Goal: Information Seeking & Learning: Learn about a topic

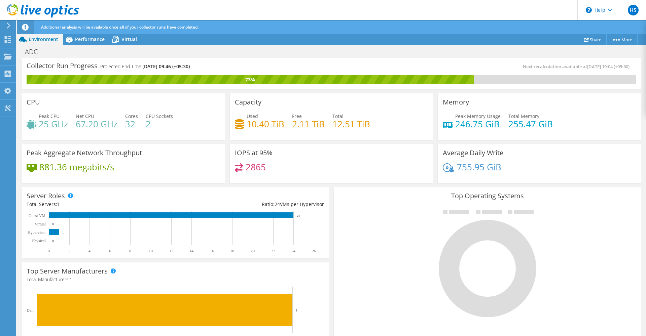
scroll to position [183, 0]
click at [90, 38] on span "Performance" at bounding box center [90, 39] width 30 height 6
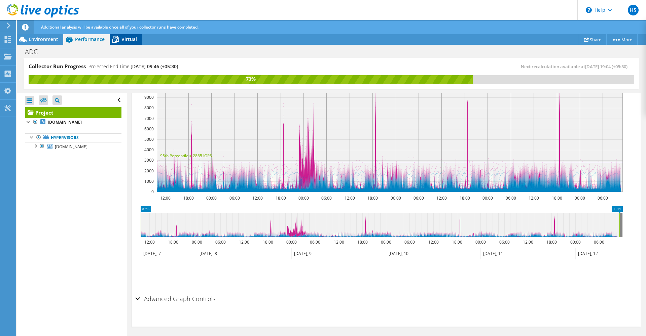
click at [138, 39] on div "Virtual" at bounding box center [126, 39] width 32 height 11
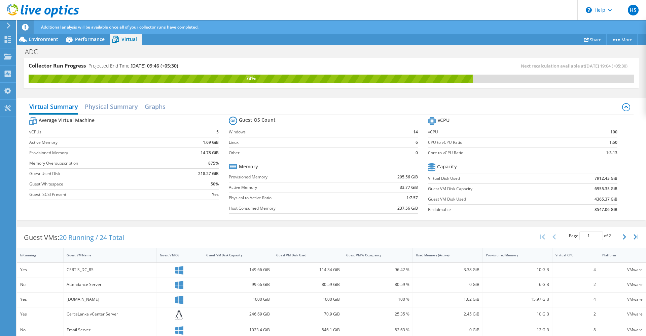
scroll to position [0, 0]
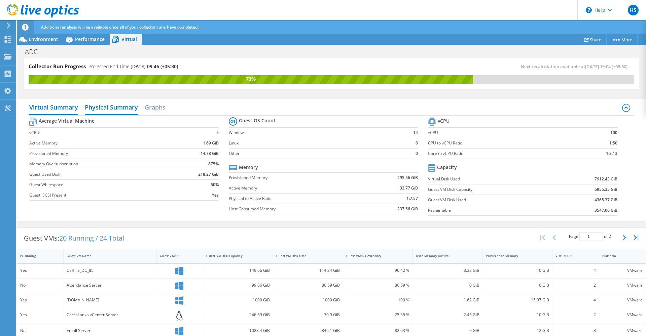
click at [107, 110] on h2 "Physical Summary" at bounding box center [111, 108] width 53 height 15
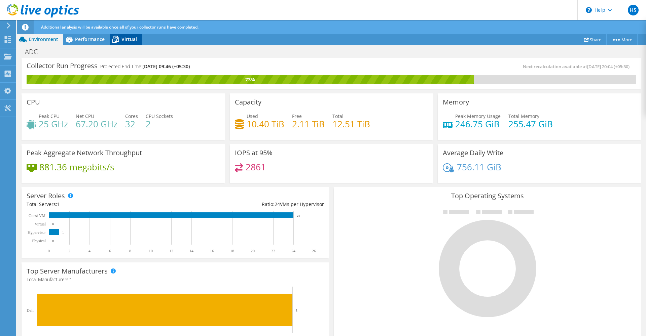
click at [132, 35] on div "Virtual" at bounding box center [126, 39] width 32 height 11
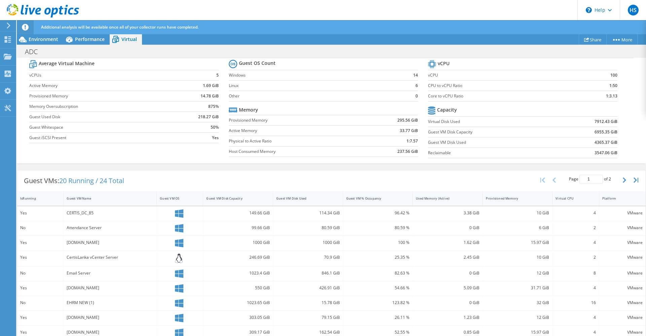
scroll to position [151, 0]
click at [623, 180] on icon "button" at bounding box center [624, 180] width 3 height 5
type input "2"
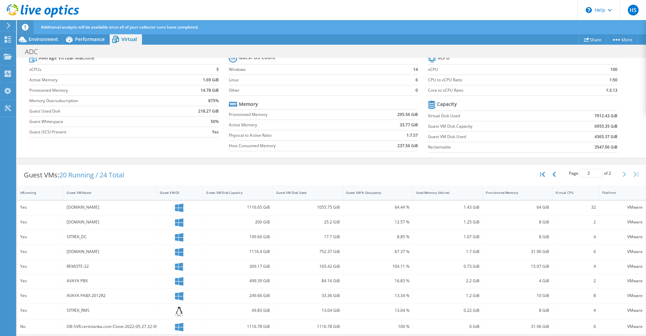
scroll to position [65, 0]
